Goal: Find specific page/section

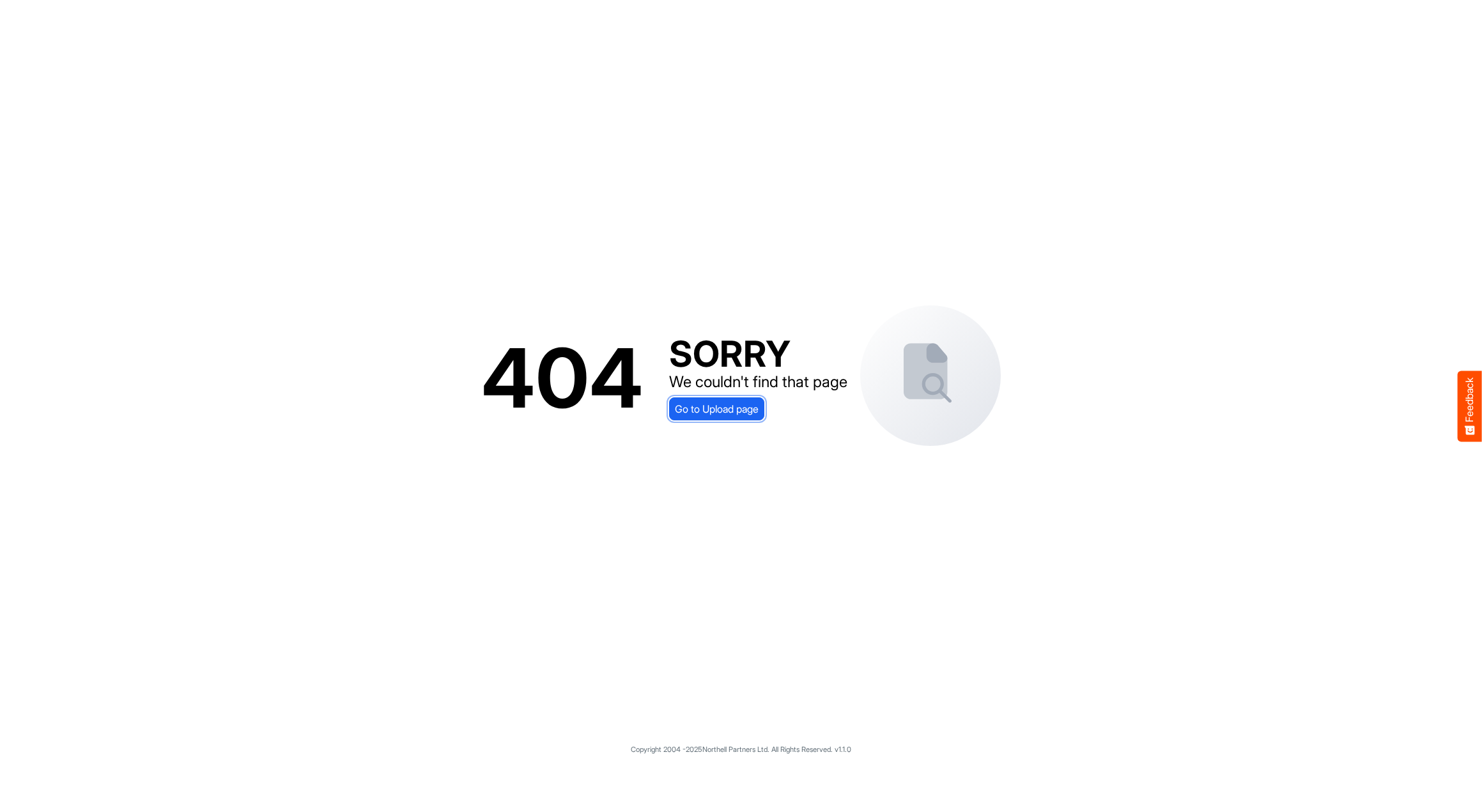
click at [713, 409] on span "Go to Upload page" at bounding box center [716, 409] width 84 height 16
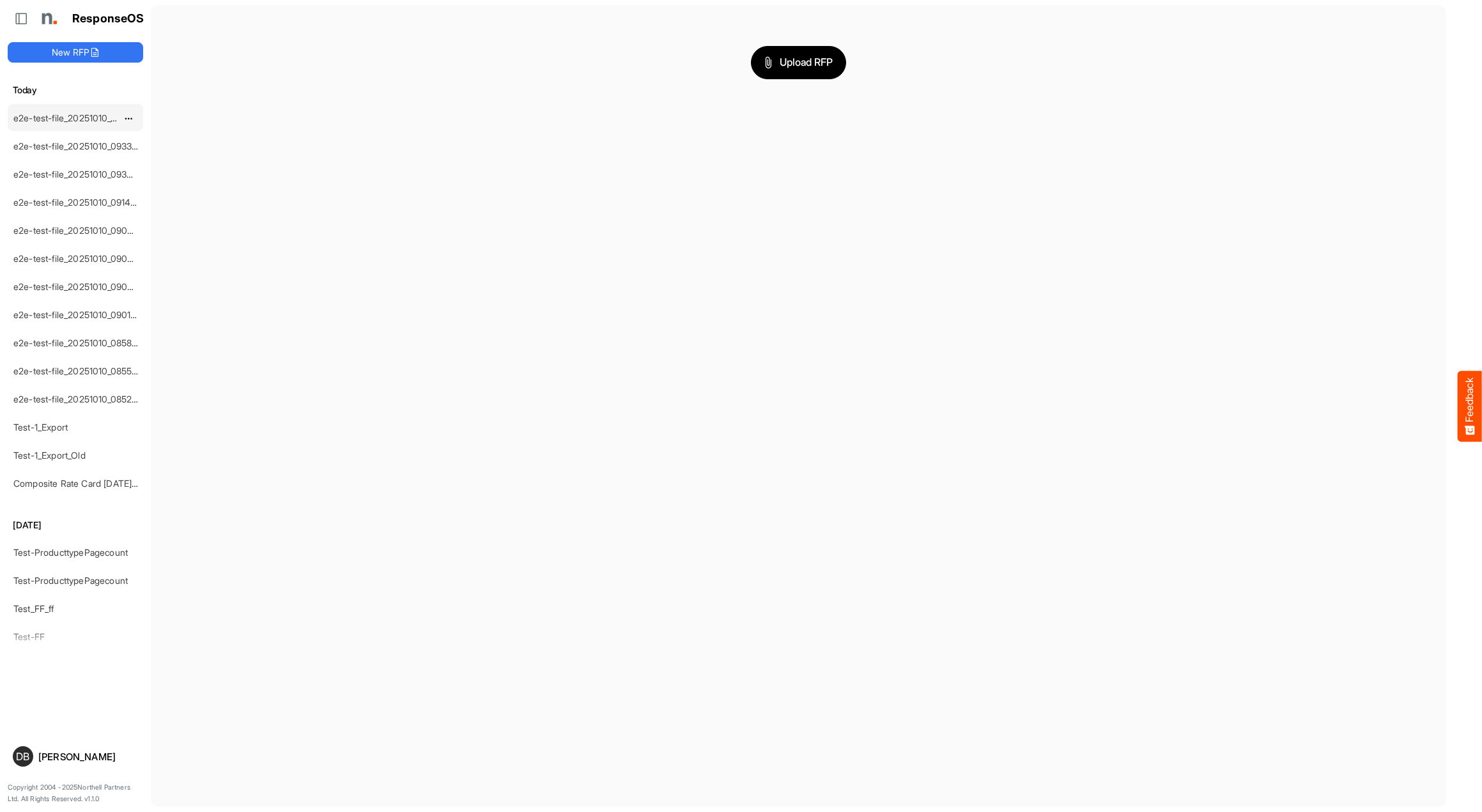
click at [88, 113] on link "e2e-test-file_20251010_093657" at bounding box center [78, 118] width 129 height 11
